Goal: Task Accomplishment & Management: Complete application form

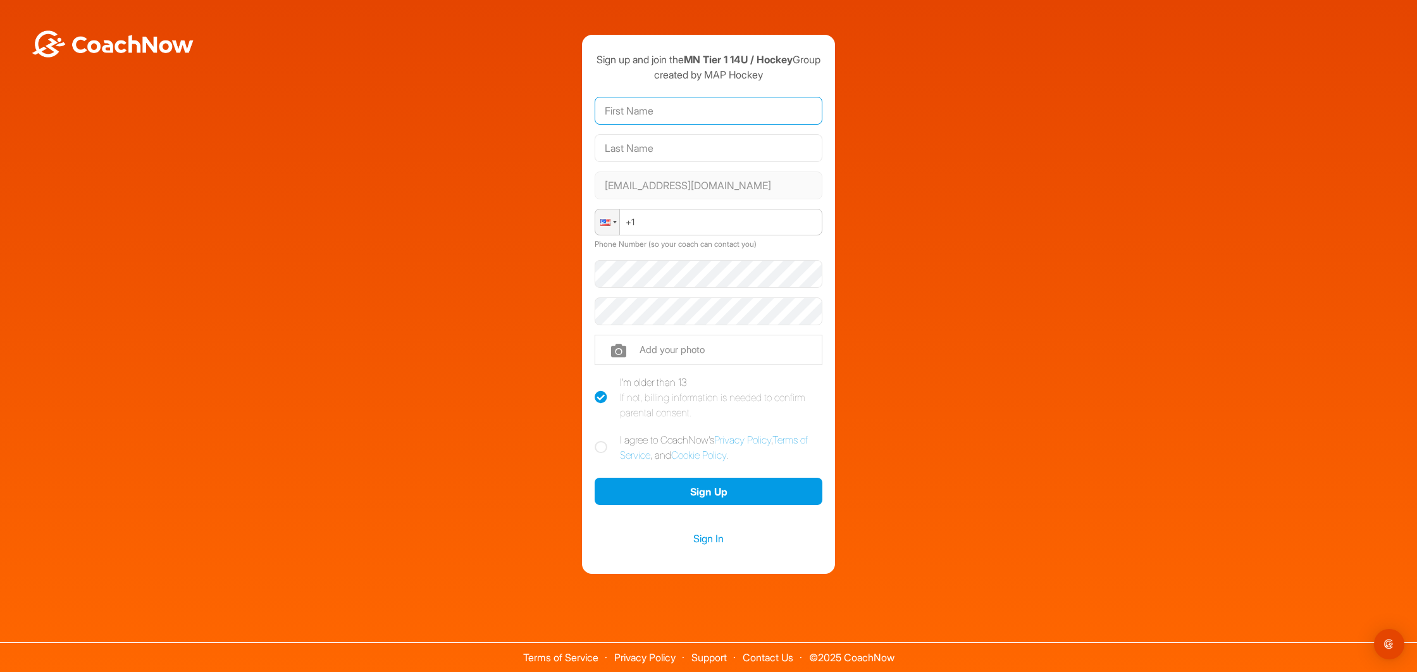
click at [657, 125] on input "text" at bounding box center [709, 111] width 228 height 28
click at [653, 114] on input "text" at bounding box center [709, 111] width 228 height 28
type input "stephen"
click at [685, 156] on input "text" at bounding box center [709, 148] width 228 height 28
type input "Belde"
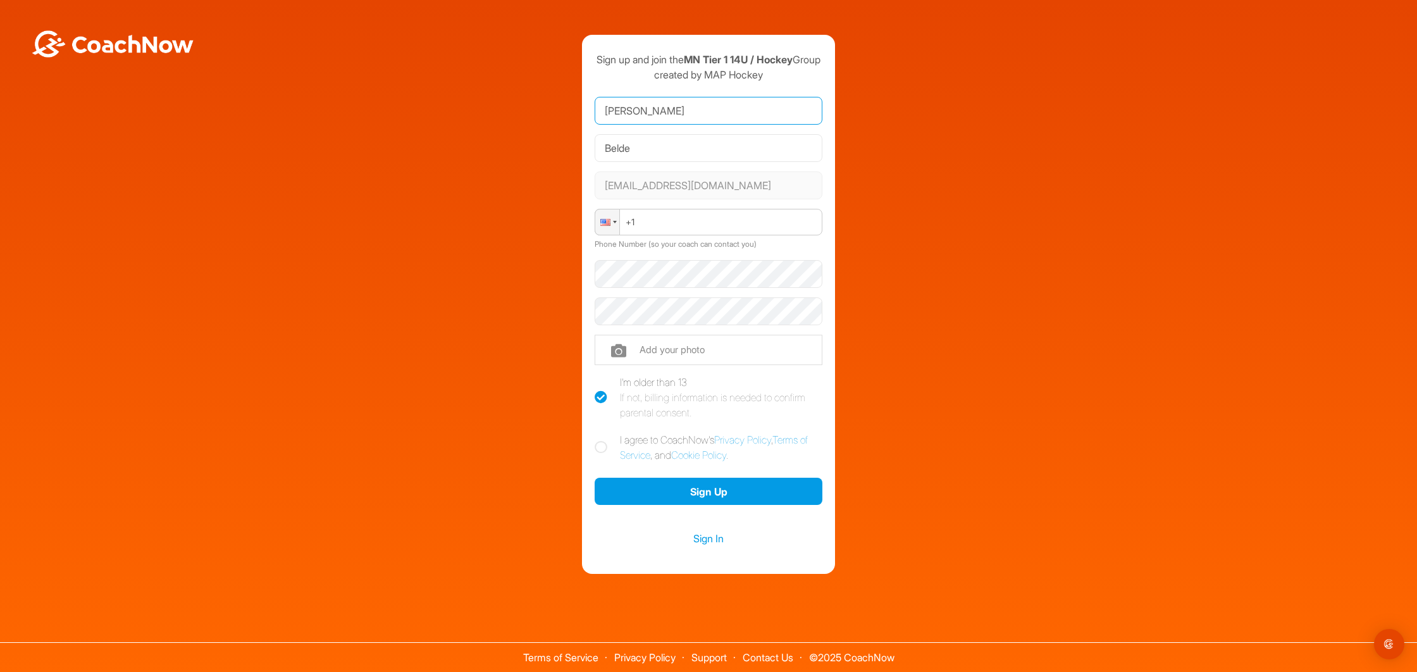
click at [664, 118] on input "stephen" at bounding box center [709, 111] width 228 height 28
type input "s"
type input "Stephen"
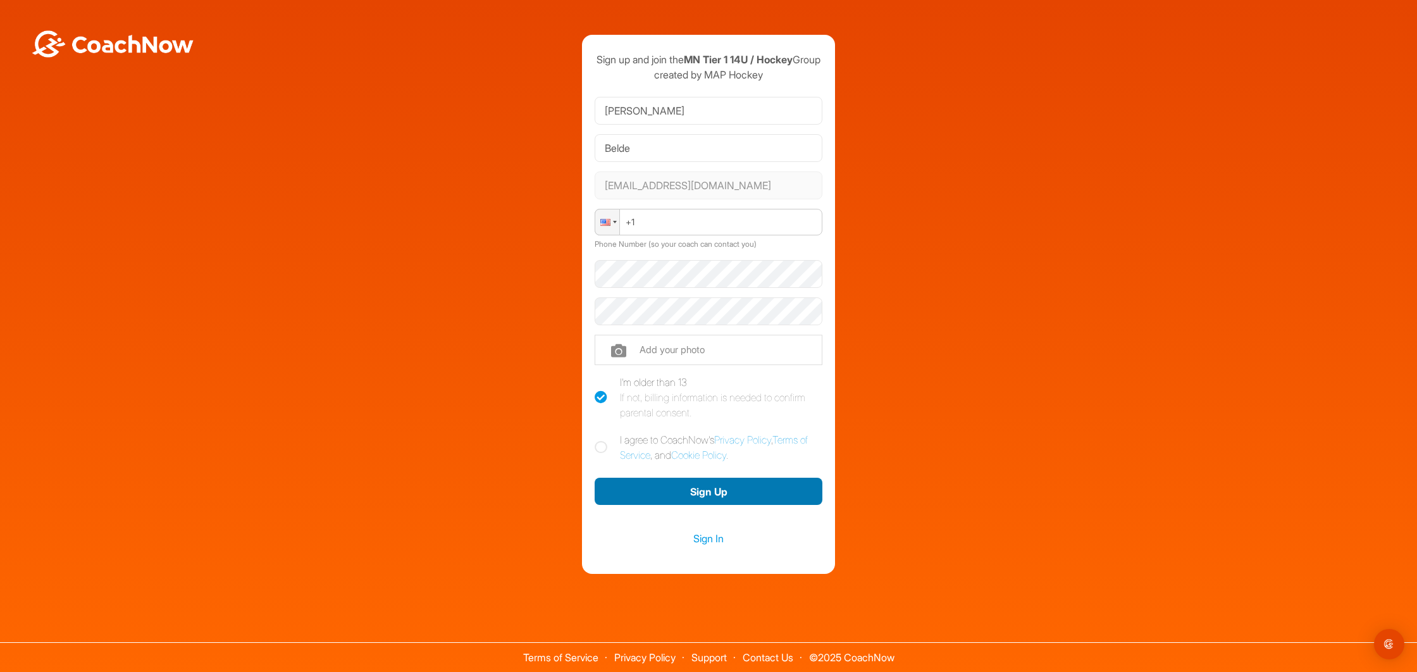
click at [715, 500] on button "Sign Up" at bounding box center [709, 491] width 228 height 27
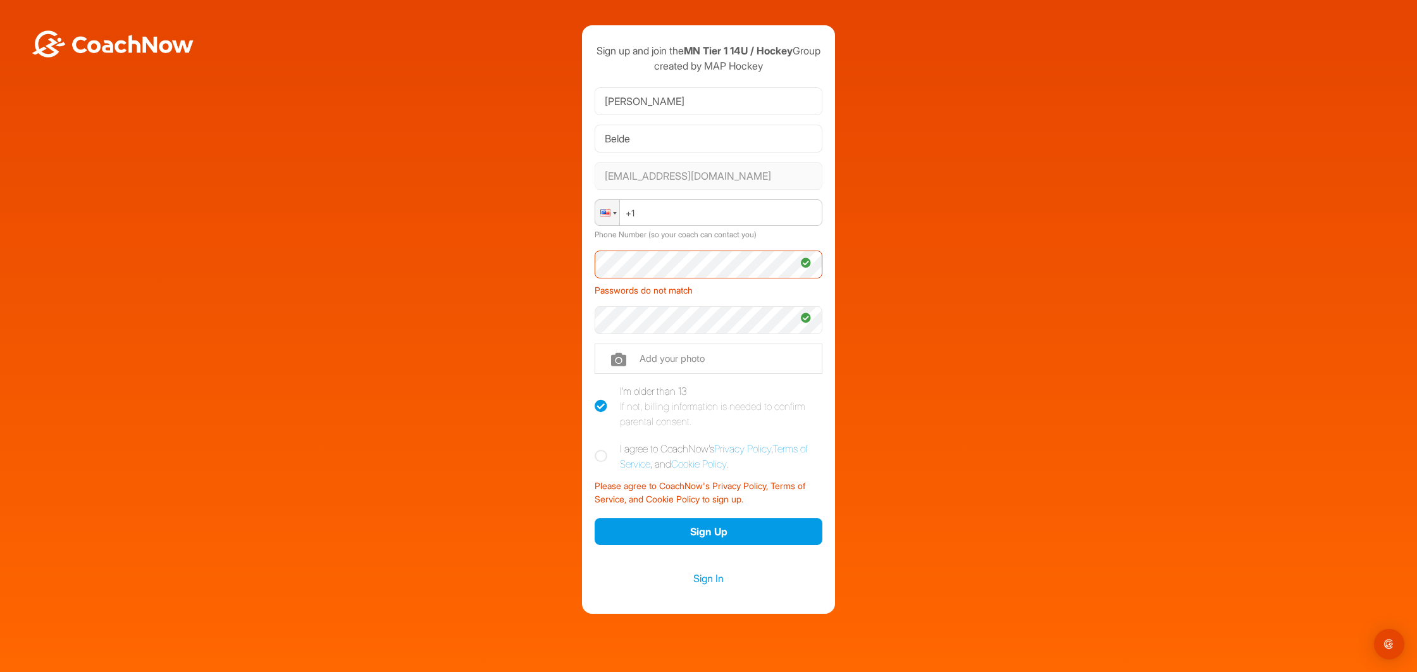
click at [970, 432] on div "Sign up and join the MN Tier 1 14U / Hockey Group created by MAP Hockey Stephen…" at bounding box center [708, 319] width 1404 height 588
click at [739, 545] on button "Sign Up" at bounding box center [709, 531] width 228 height 27
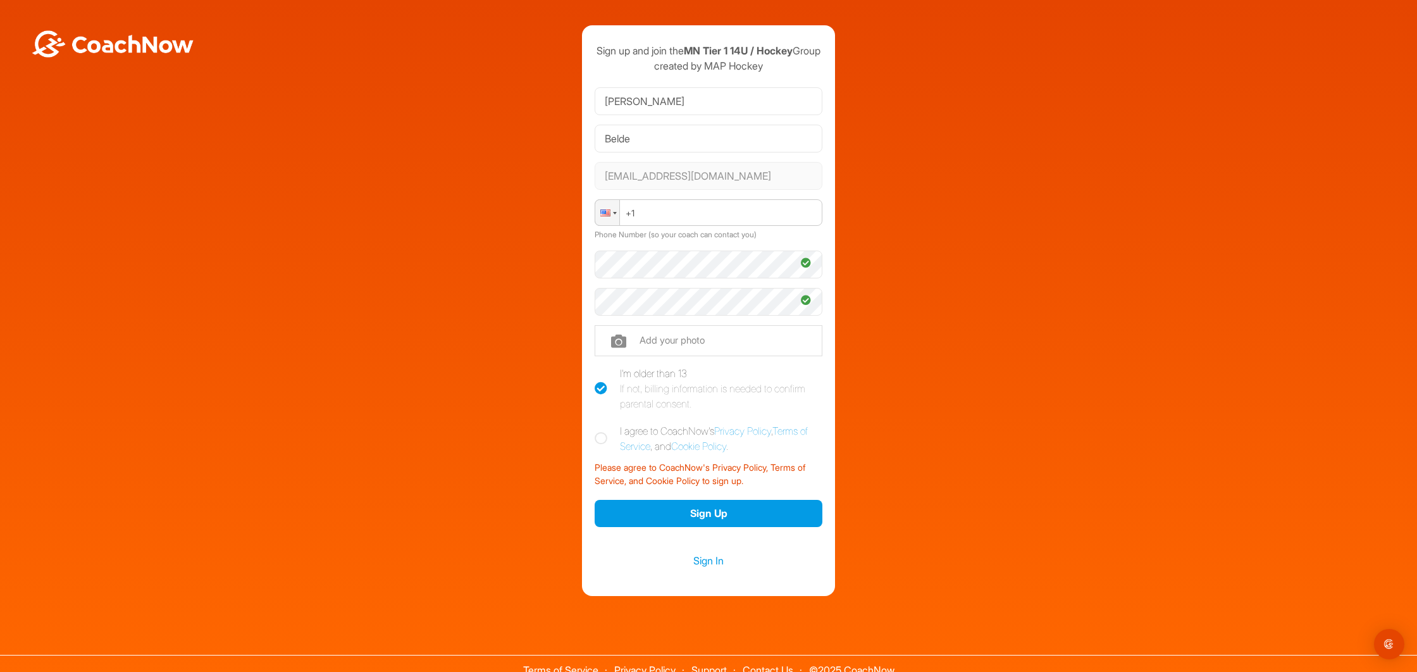
click at [600, 445] on label "I agree to CoachNow's Privacy Policy , Terms of Service , and Cookie Policy ." at bounding box center [709, 438] width 228 height 30
click at [600, 431] on input "I agree to CoachNow's Privacy Policy , Terms of Service , and Cookie Policy ." at bounding box center [599, 427] width 8 height 8
checkbox input "true"
click at [729, 527] on button "Sign Up" at bounding box center [709, 513] width 228 height 27
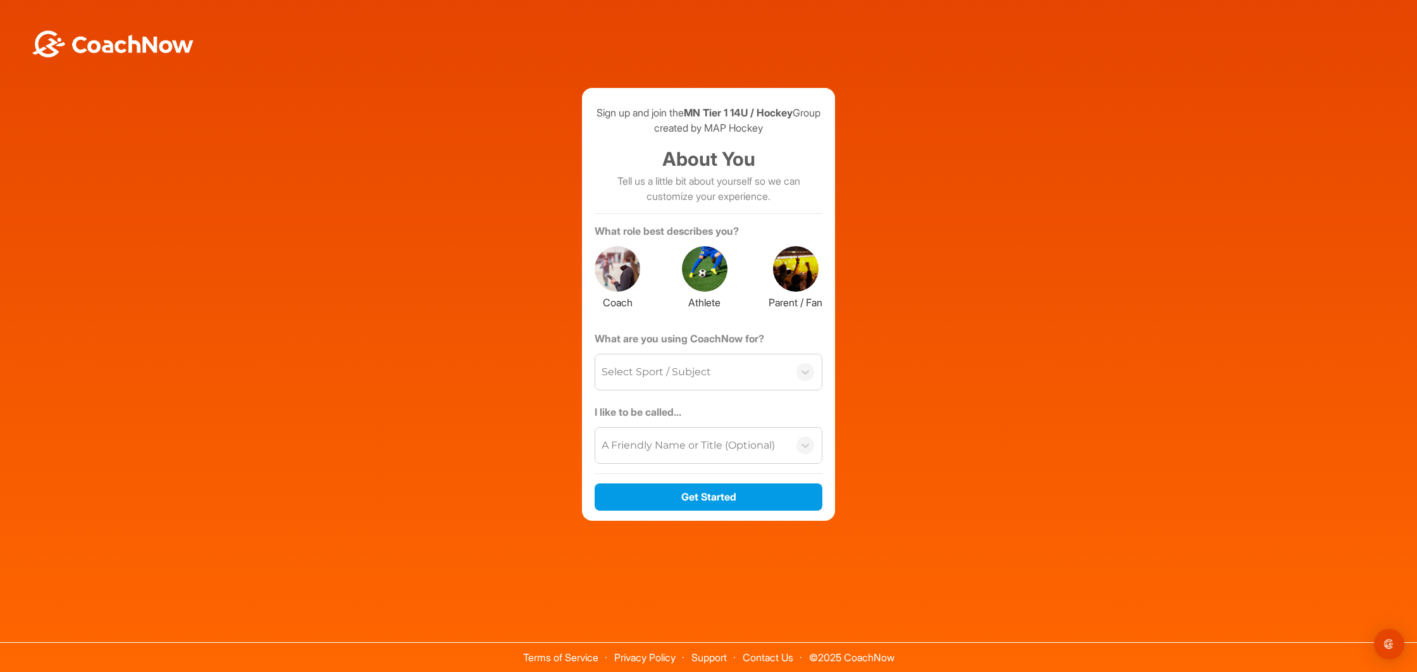
click at [720, 271] on div at bounding box center [705, 269] width 46 height 46
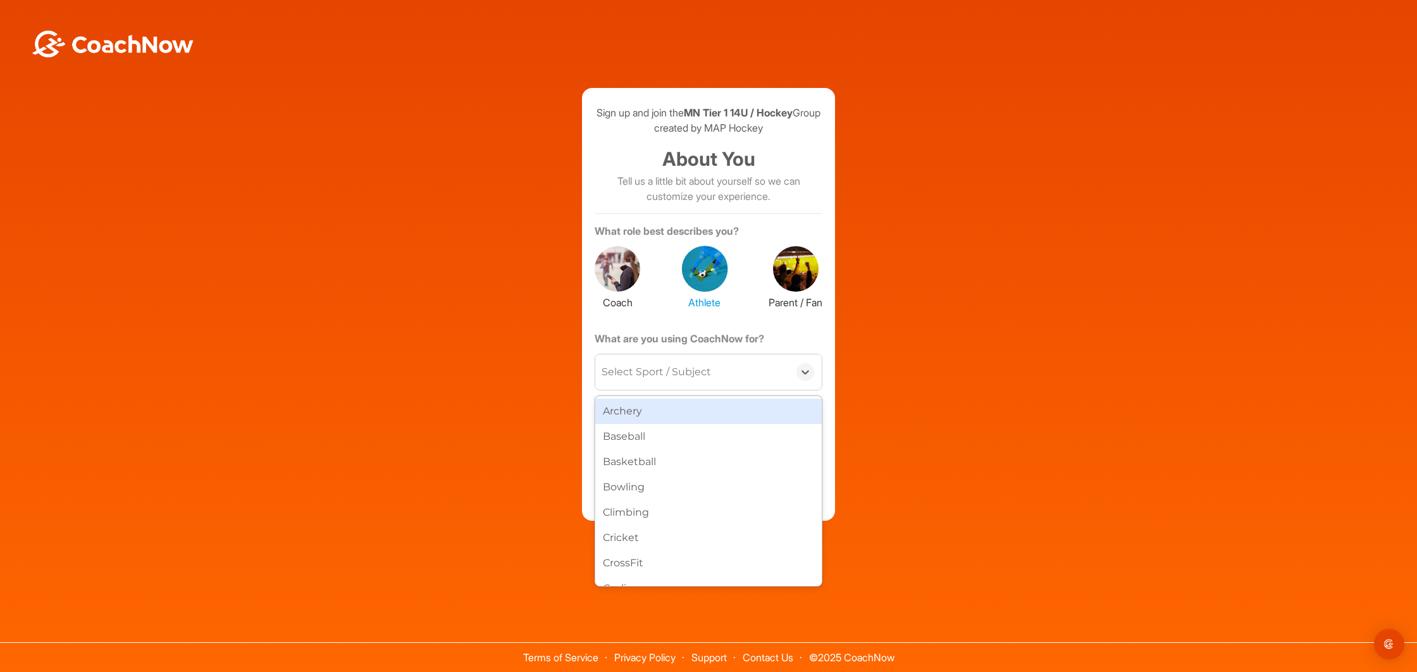
click at [720, 390] on div "Select Sport / Subject" at bounding box center [692, 371] width 194 height 35
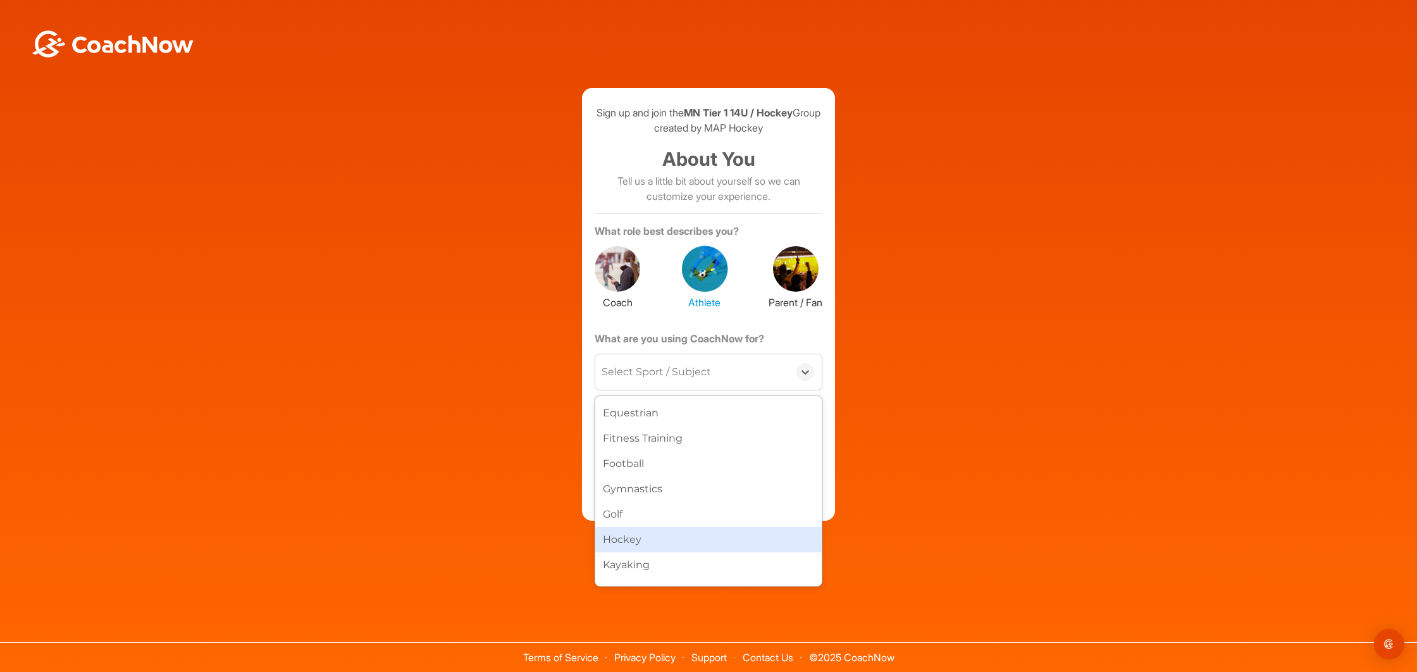
click at [704, 536] on div "Hockey" at bounding box center [708, 539] width 226 height 25
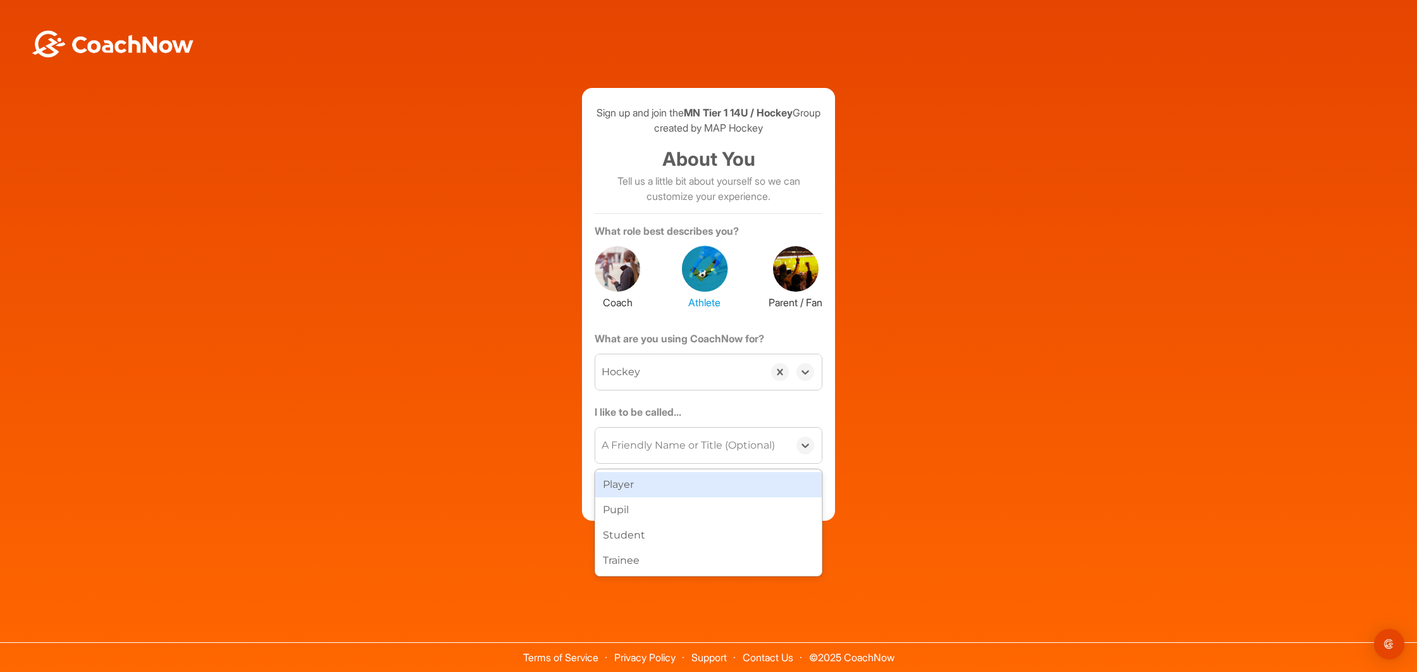
click at [710, 453] on div "A Friendly Name or Title (Optional)" at bounding box center [688, 445] width 173 height 15
click at [667, 490] on div "Player" at bounding box center [708, 484] width 226 height 25
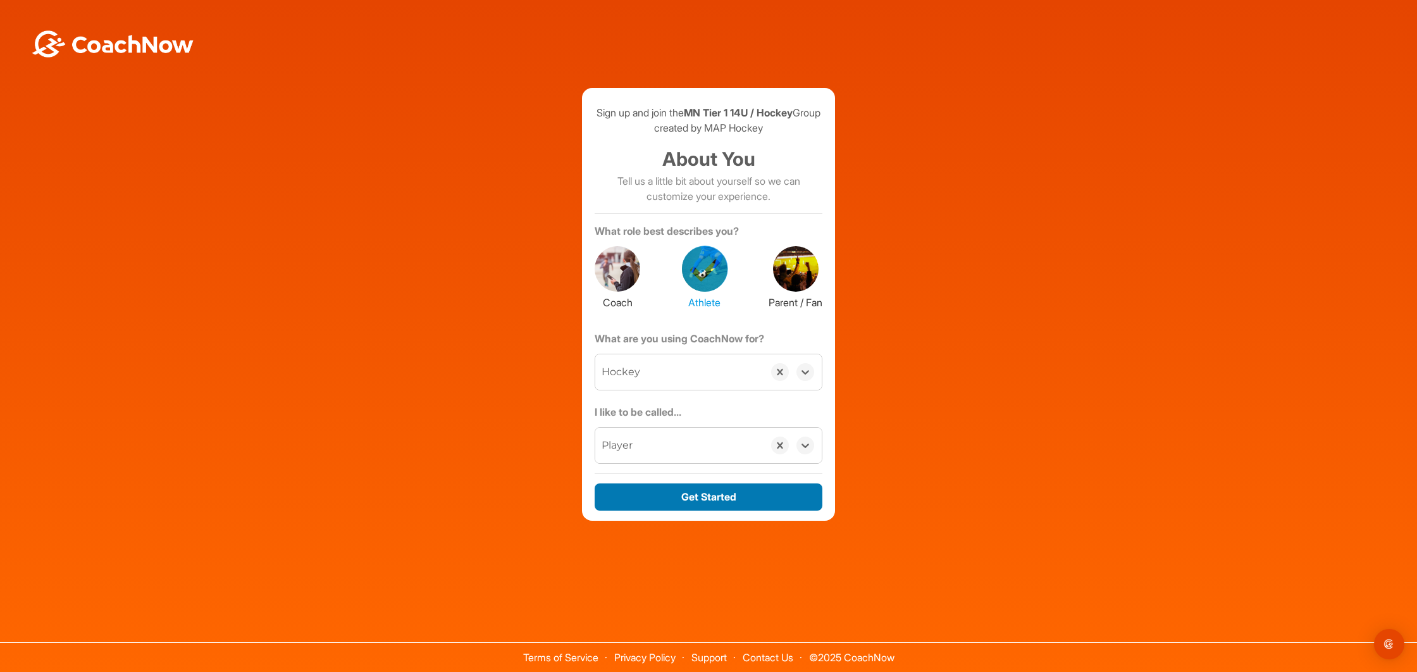
click at [677, 508] on button "Get Started" at bounding box center [709, 496] width 228 height 27
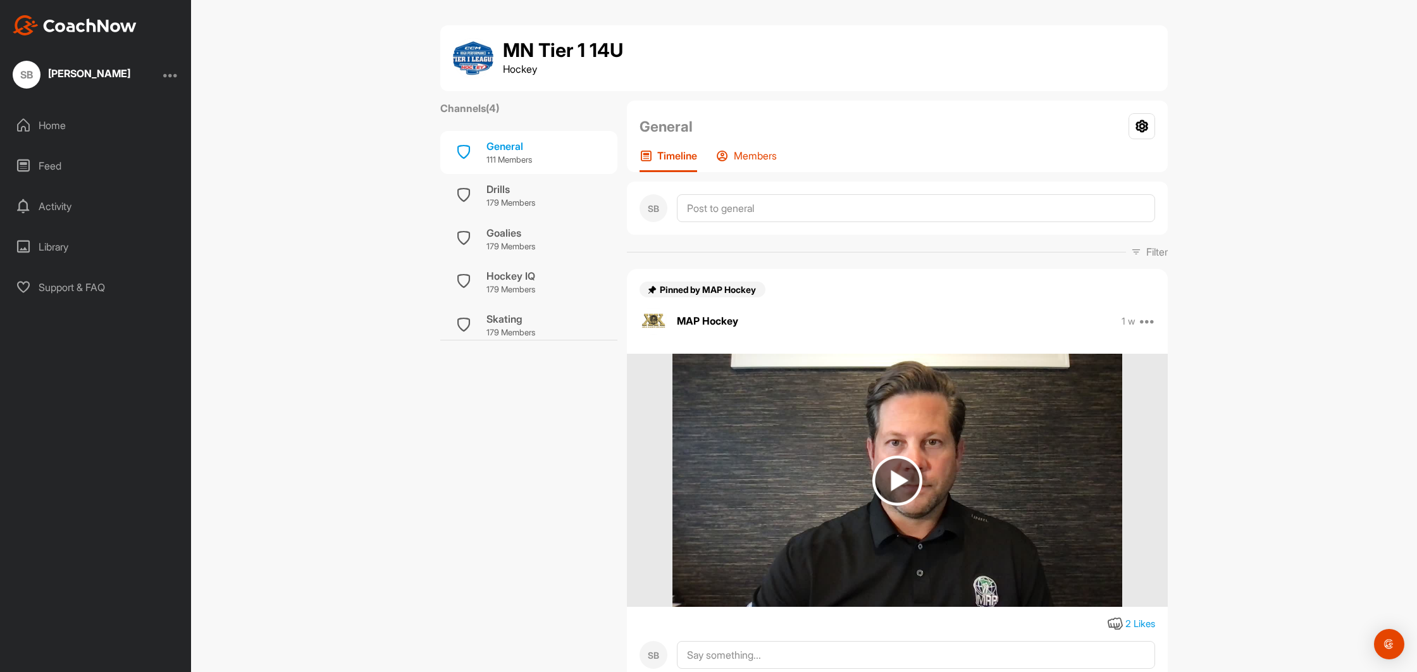
click at [777, 159] on p "Members" at bounding box center [755, 155] width 43 height 13
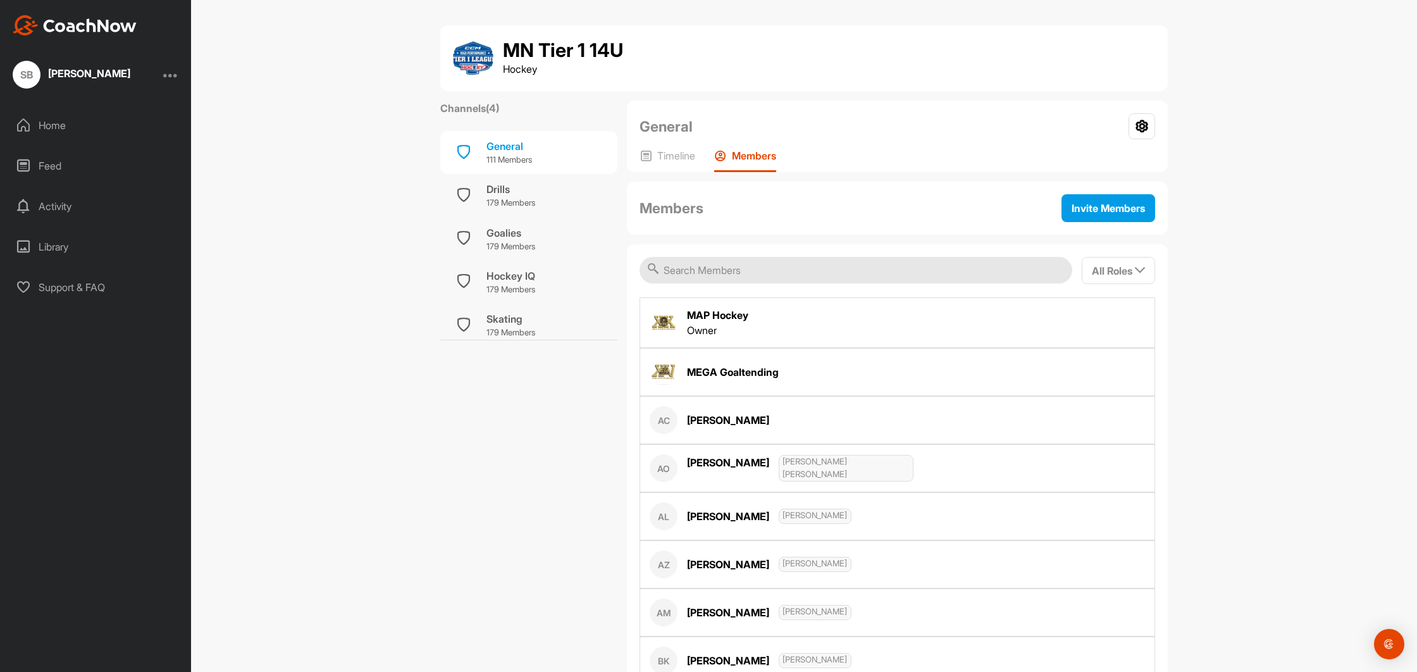
click at [74, 124] on div "Home" at bounding box center [96, 125] width 178 height 32
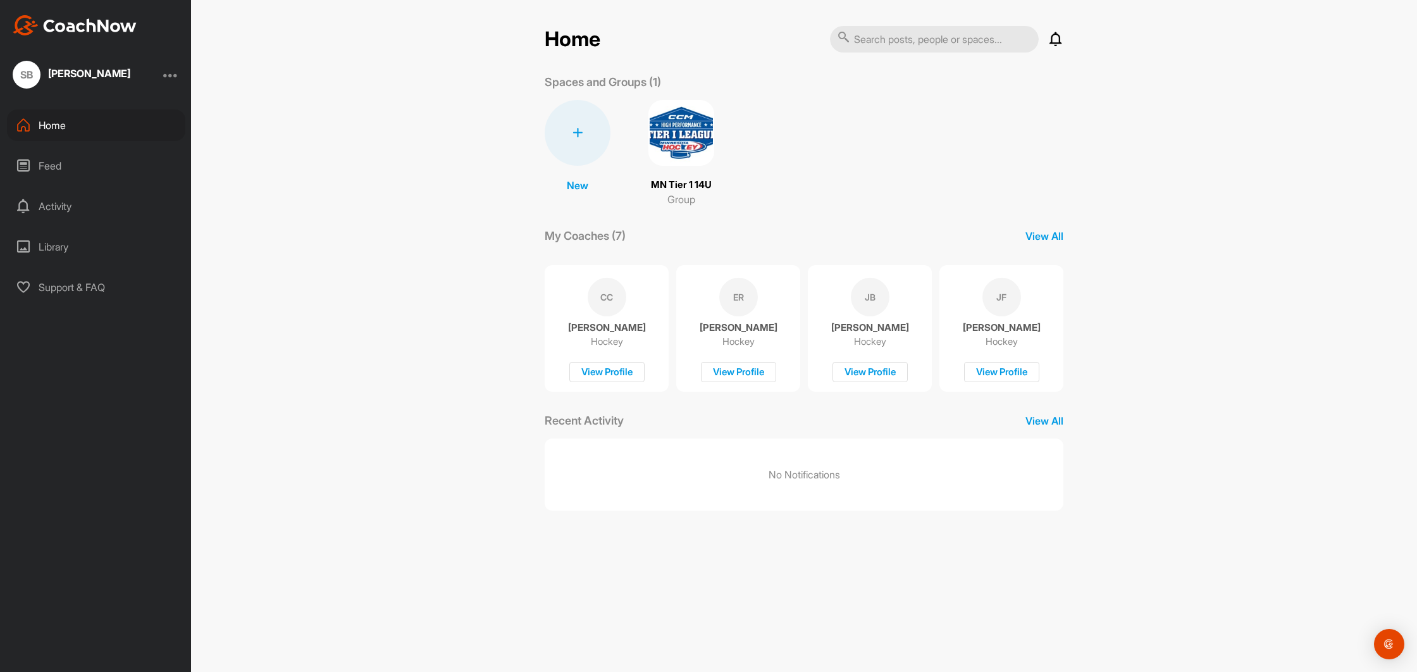
click at [111, 181] on div "Feed" at bounding box center [96, 166] width 178 height 32
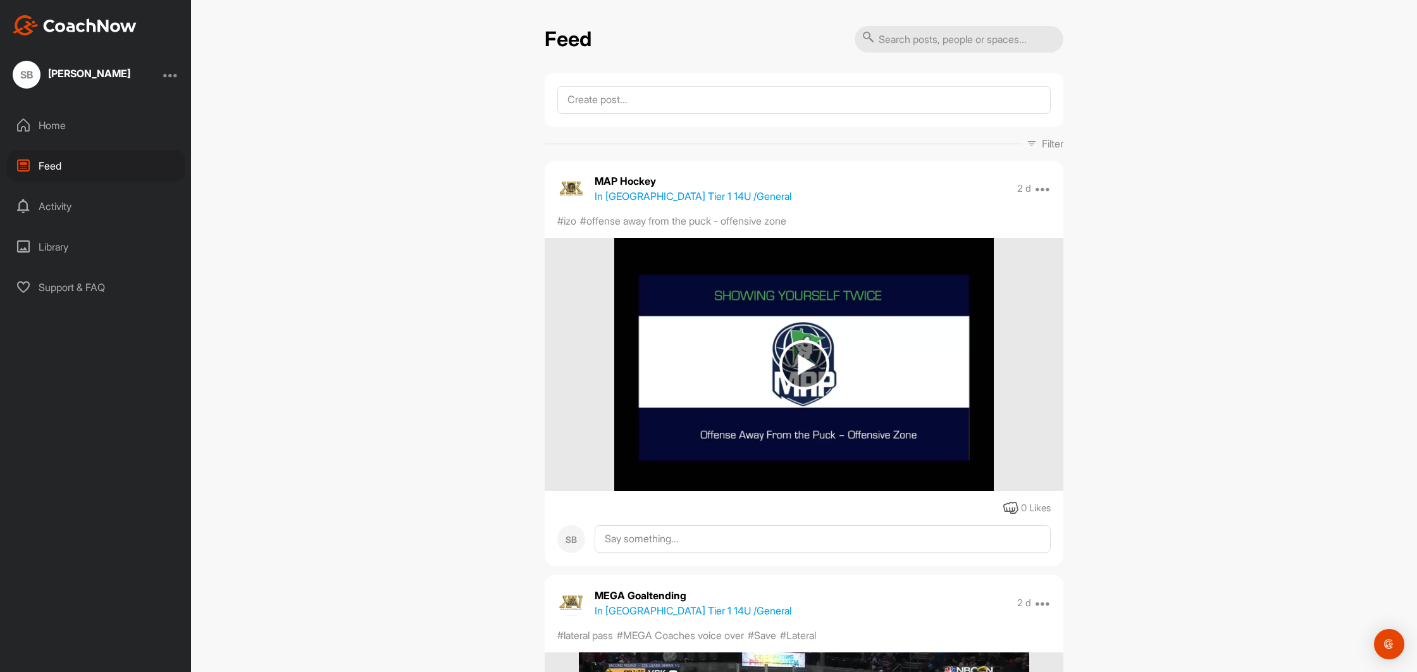
click at [88, 199] on div "Activity" at bounding box center [96, 206] width 178 height 32
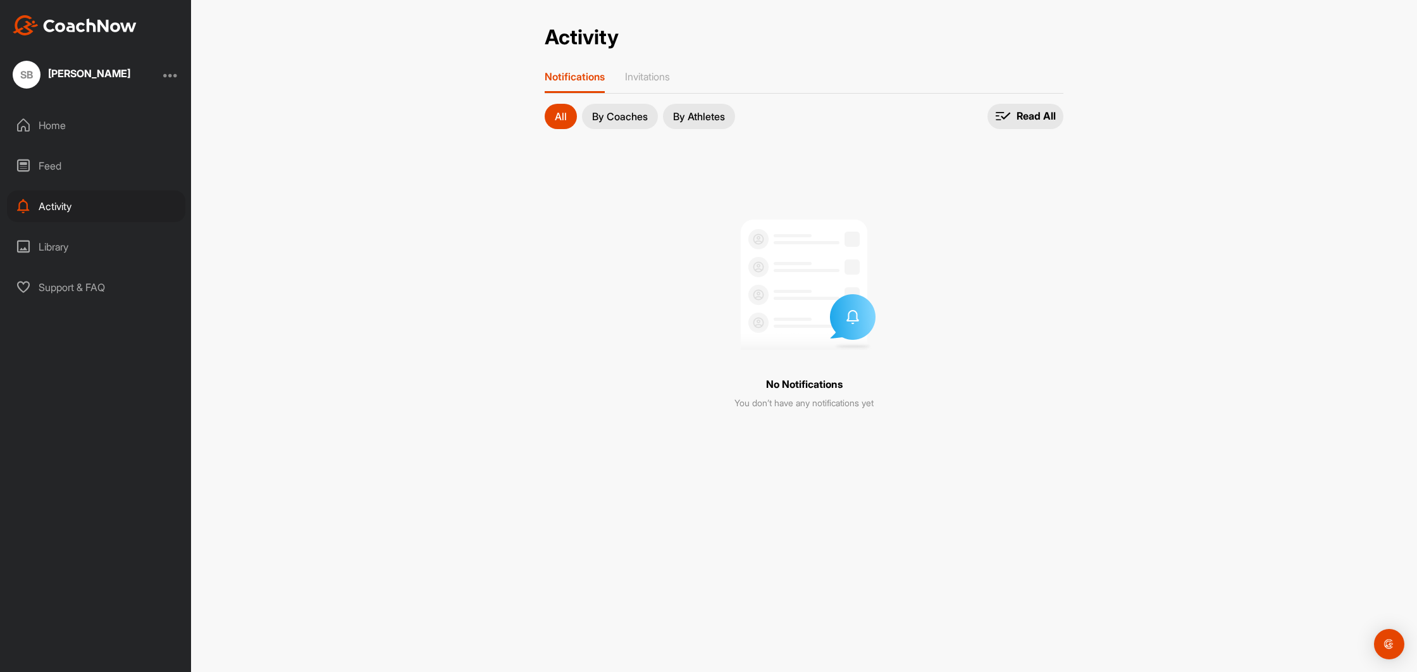
click at [78, 242] on div "Library" at bounding box center [96, 247] width 178 height 32
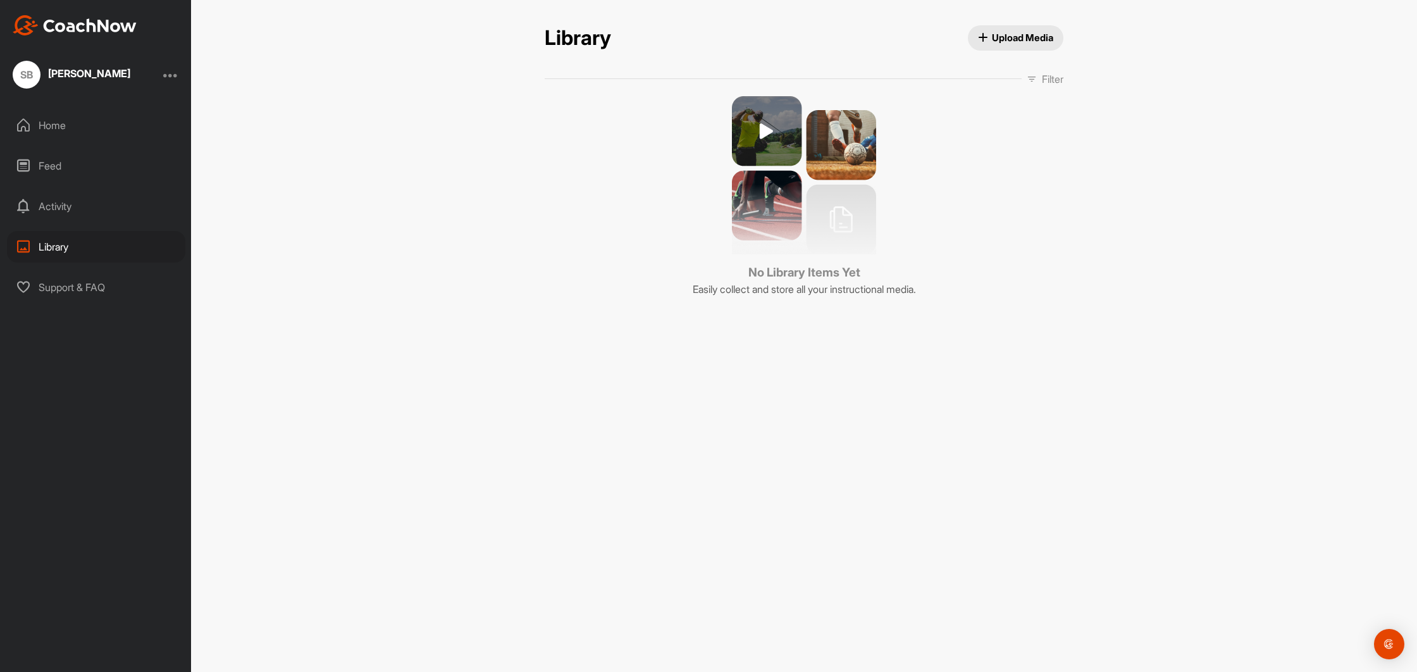
click at [92, 302] on div "Support & FAQ" at bounding box center [96, 287] width 178 height 32
click at [176, 67] on div at bounding box center [170, 74] width 15 height 15
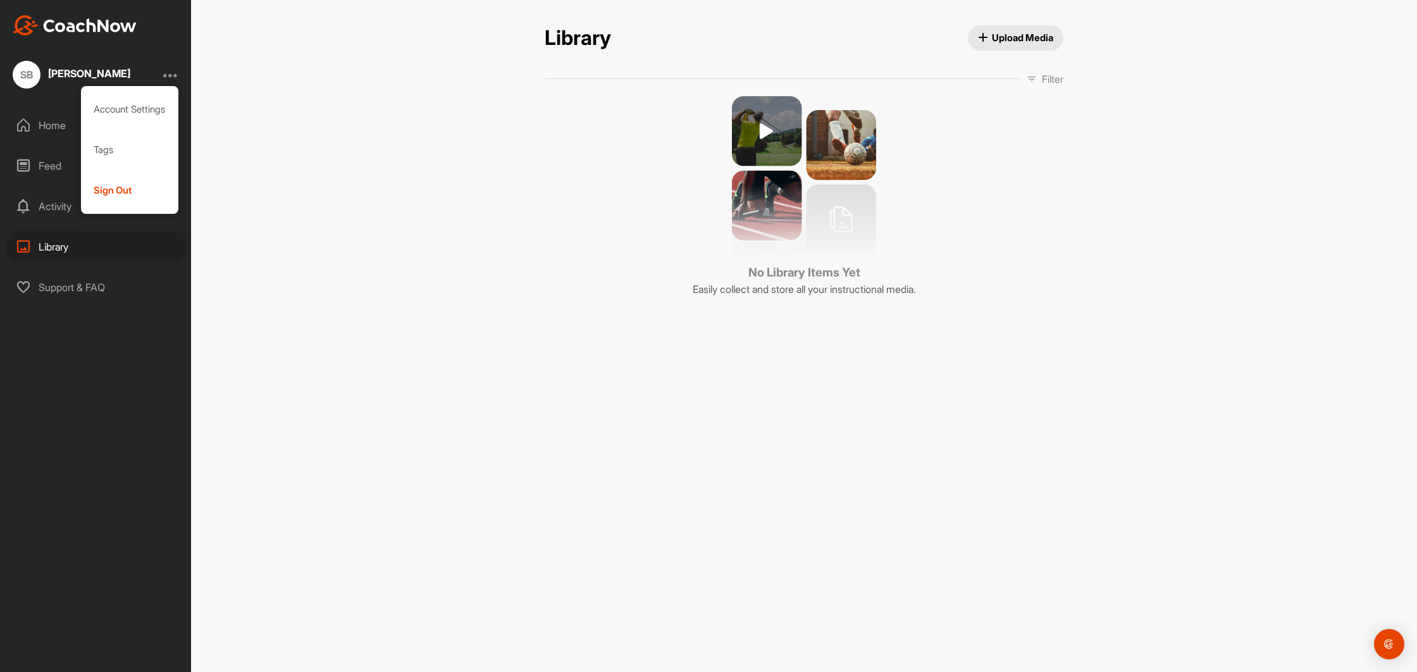
click at [342, 87] on div "Library Upload Media Filter Media Type Images Videos Audio Documents Sort by Cr…" at bounding box center [804, 336] width 1226 height 672
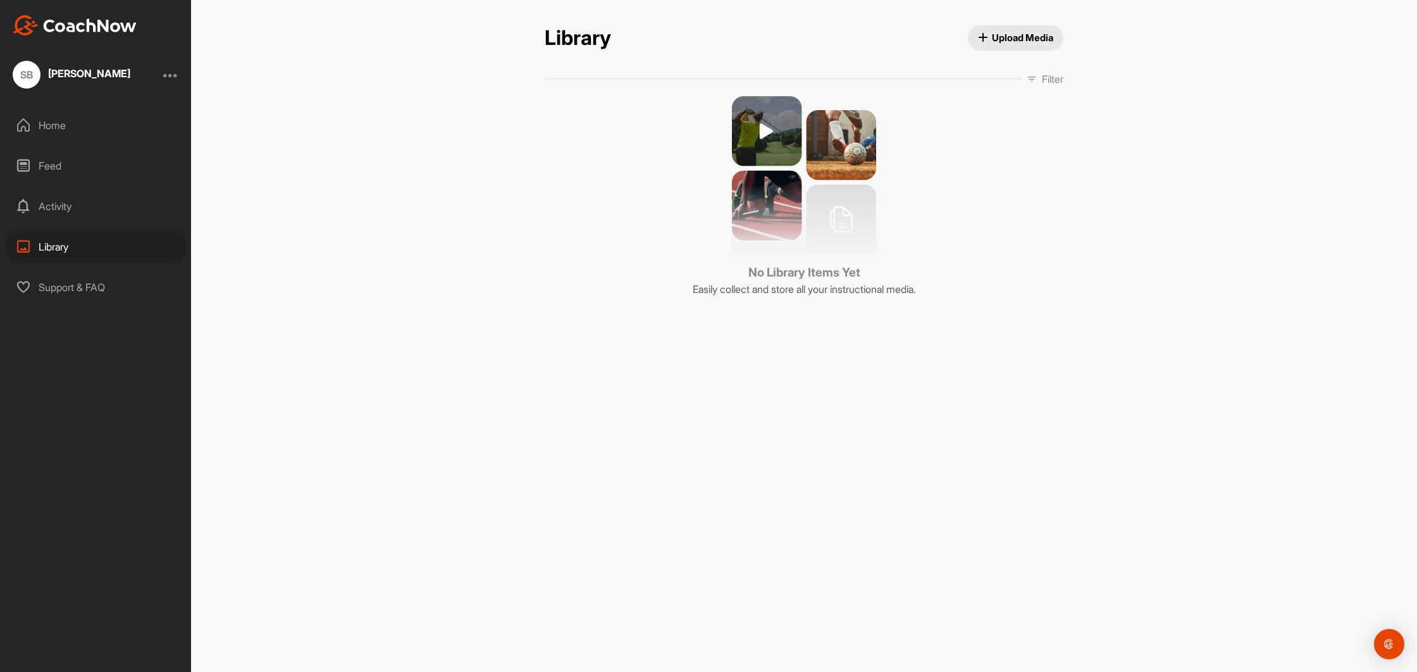
click at [57, 128] on div "Home" at bounding box center [96, 125] width 178 height 32
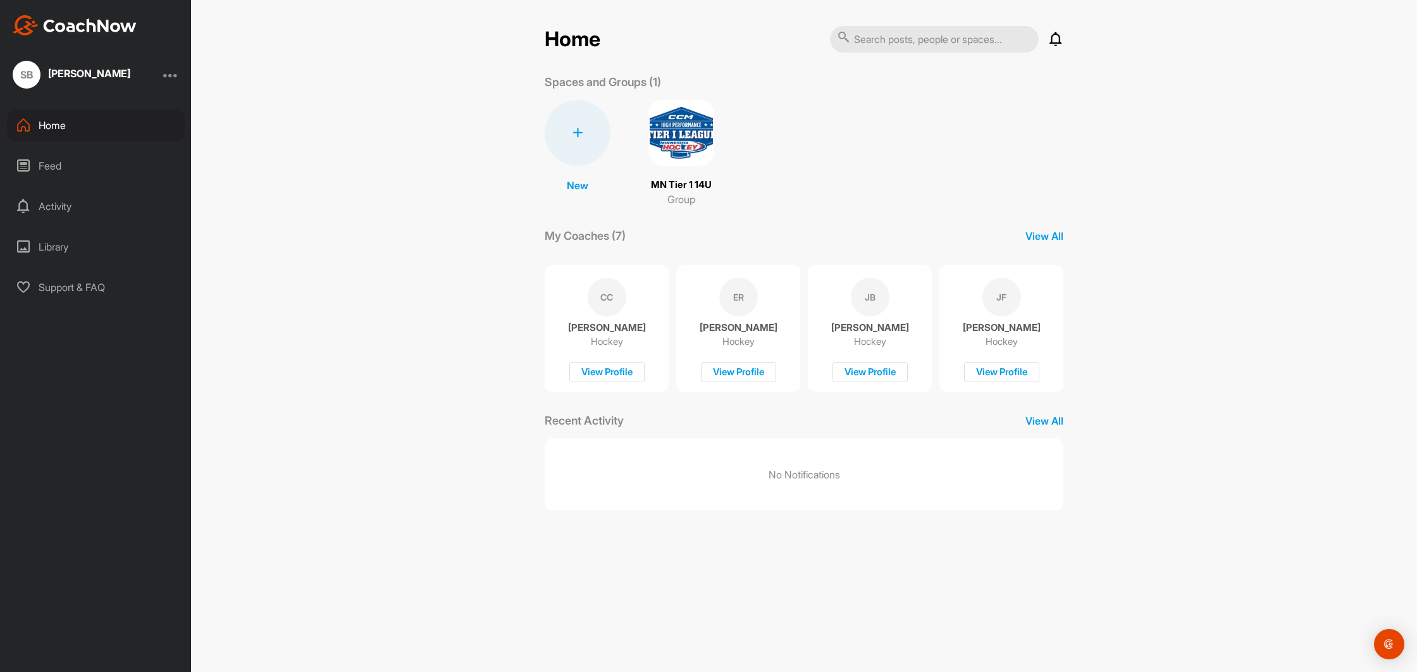
click at [53, 159] on div "Feed" at bounding box center [96, 166] width 178 height 32
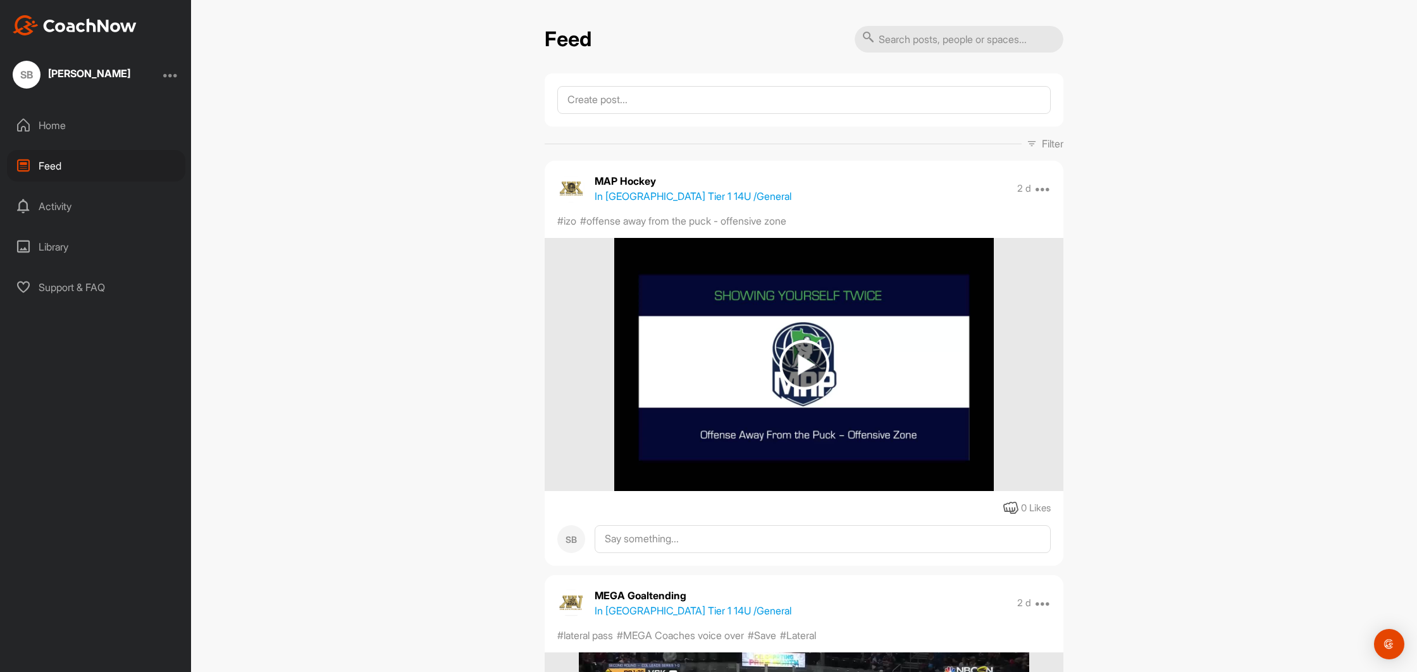
click at [1336, 354] on div "Feed Filter Media Type Images Videos Notes Audio Documents Author AC [PERSON_NA…" at bounding box center [804, 336] width 1226 height 672
click at [60, 132] on div "Home" at bounding box center [96, 125] width 178 height 32
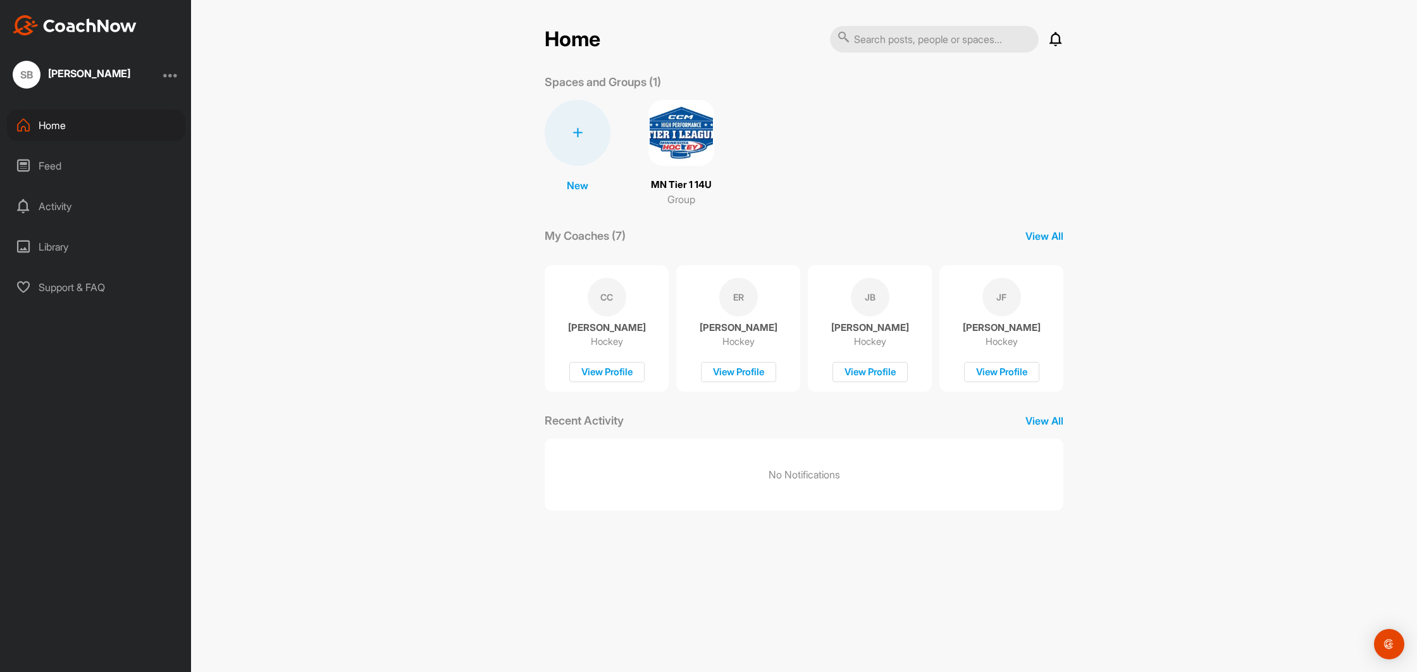
click at [952, 38] on input "text" at bounding box center [934, 39] width 209 height 27
type input "loons"
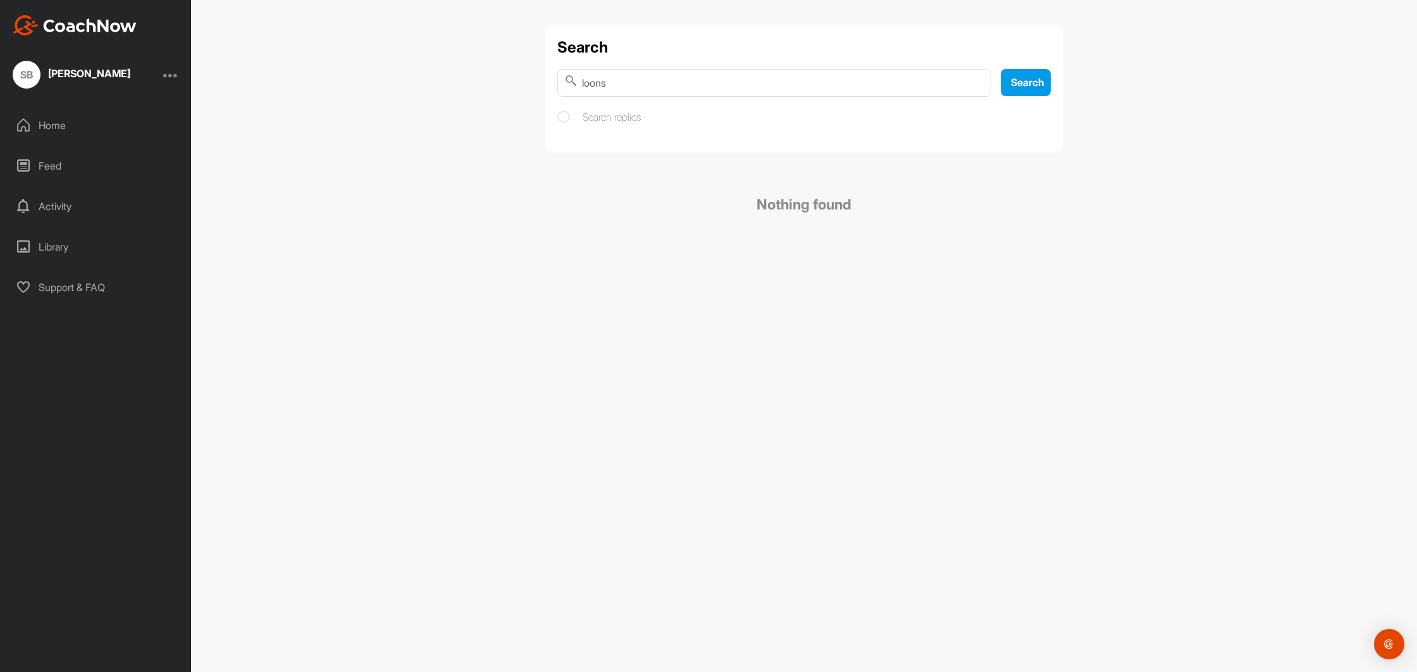
click at [94, 118] on div "Home" at bounding box center [96, 125] width 178 height 32
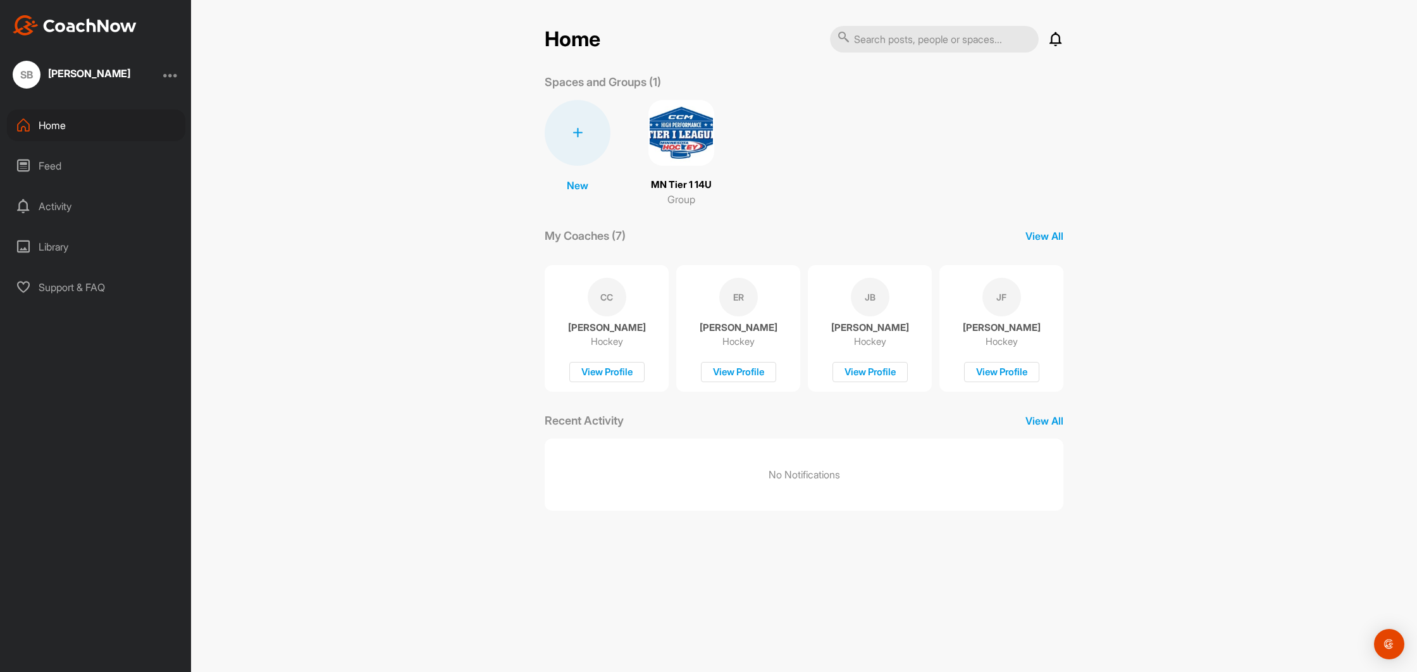
click at [89, 190] on div "Activity" at bounding box center [96, 206] width 178 height 32
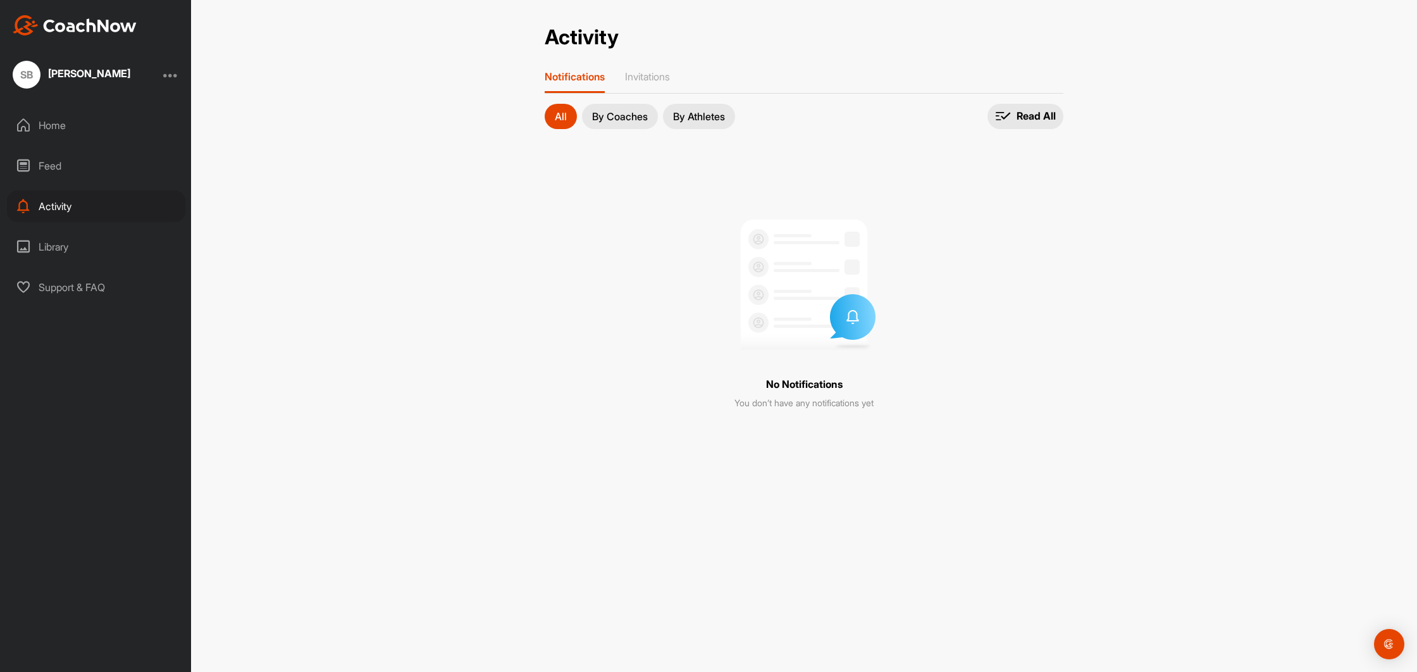
click at [89, 171] on div "Feed" at bounding box center [96, 166] width 178 height 32
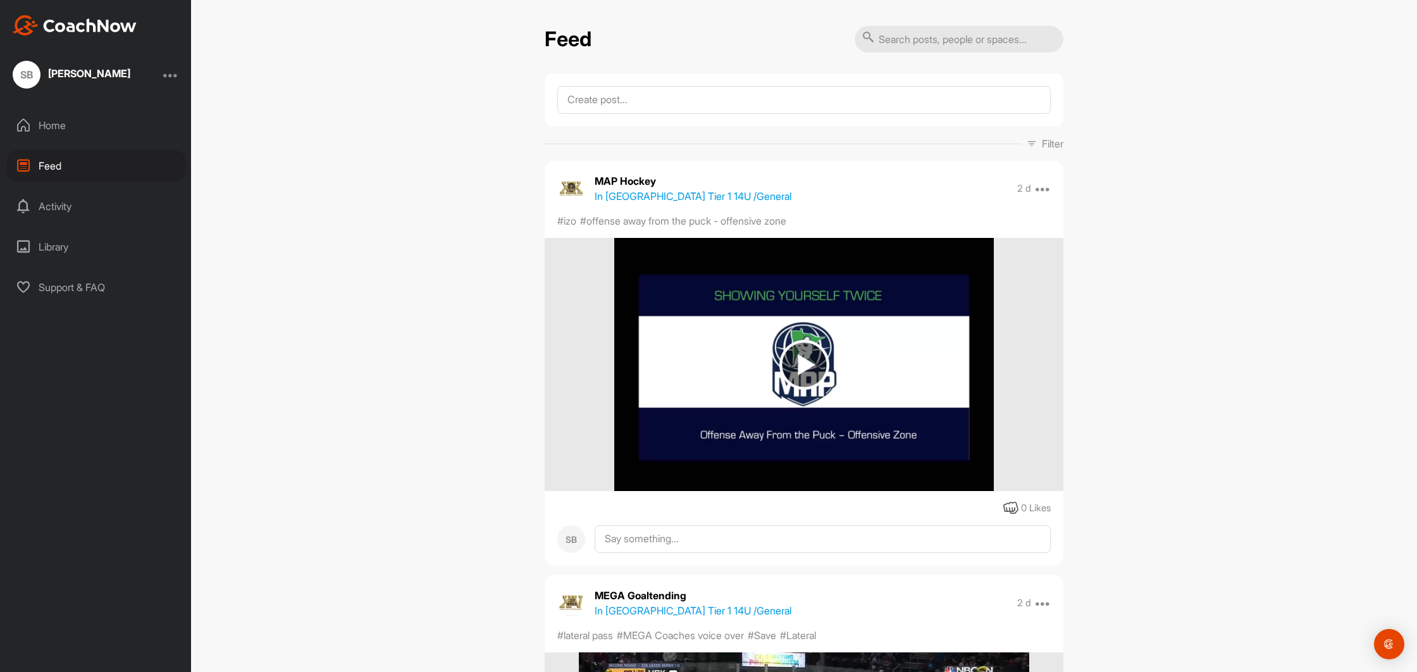
click at [96, 207] on div "Activity" at bounding box center [96, 206] width 178 height 32
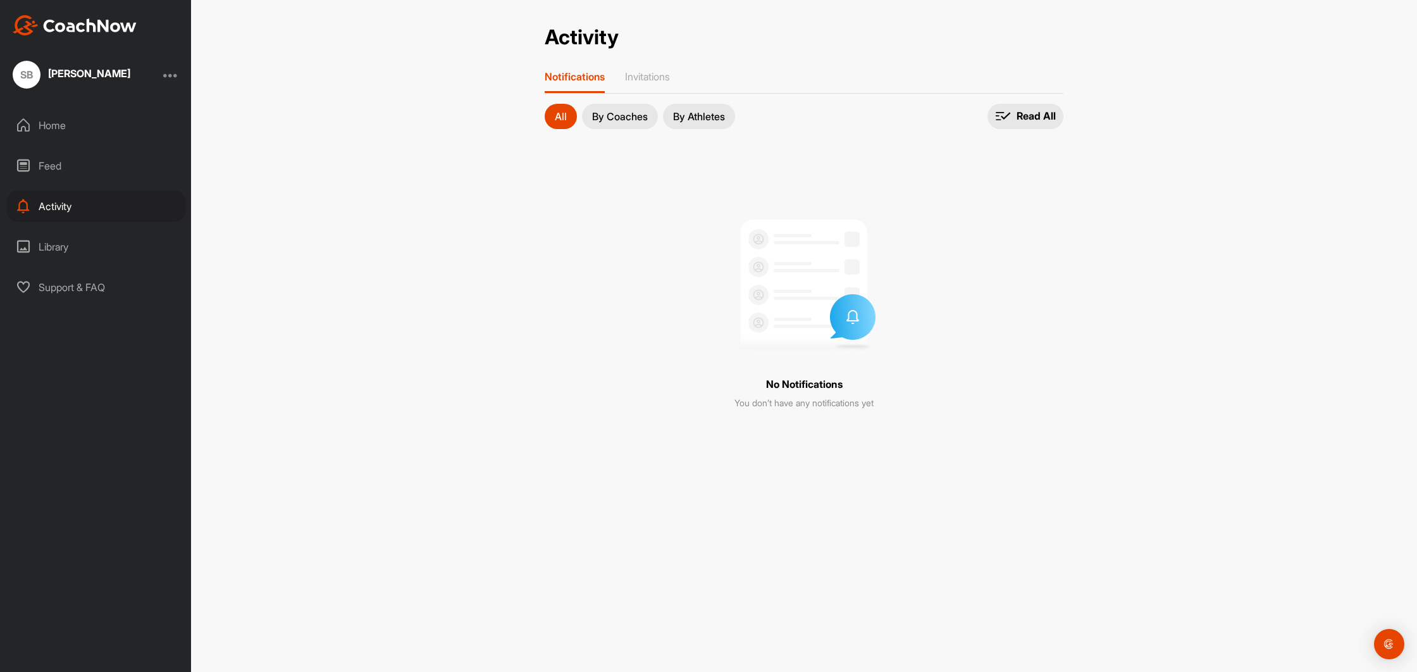
click at [85, 250] on div "Library" at bounding box center [96, 247] width 178 height 32
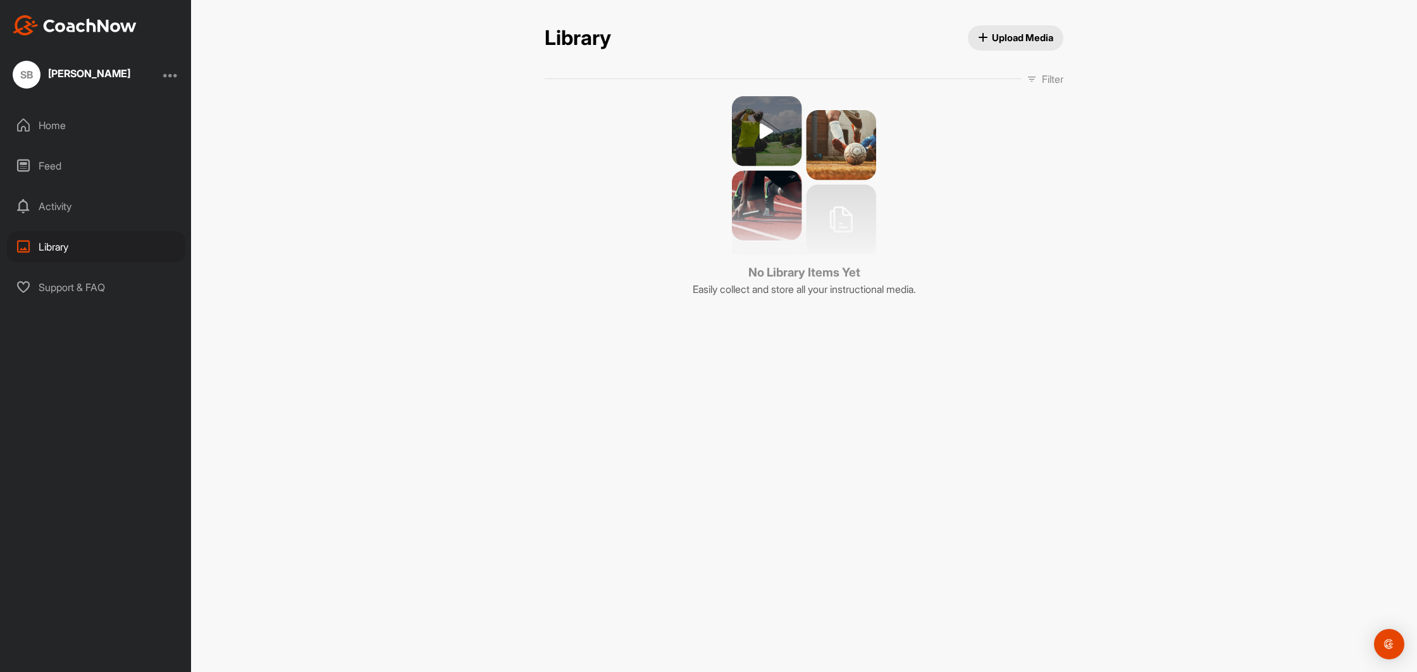
click at [92, 321] on div "SB [PERSON_NAME] Home Feed Activity Library Support & FAQ" at bounding box center [95, 336] width 191 height 672
click at [87, 265] on div "Home Feed Activity Library Support & FAQ" at bounding box center [95, 206] width 191 height 194
